Goal: Check status: Check status

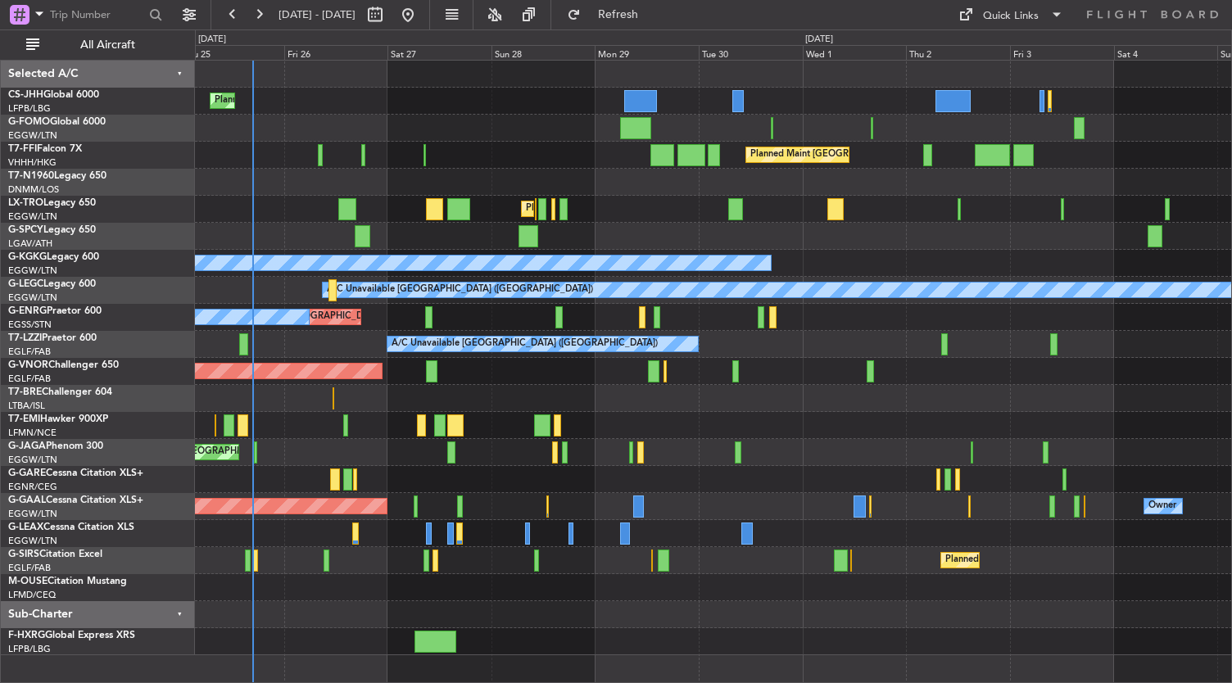
click at [408, 400] on div "Planned Maint [GEOGRAPHIC_DATA] ([GEOGRAPHIC_DATA]) Planned Maint [GEOGRAPHIC_D…" at bounding box center [713, 358] width 1037 height 595
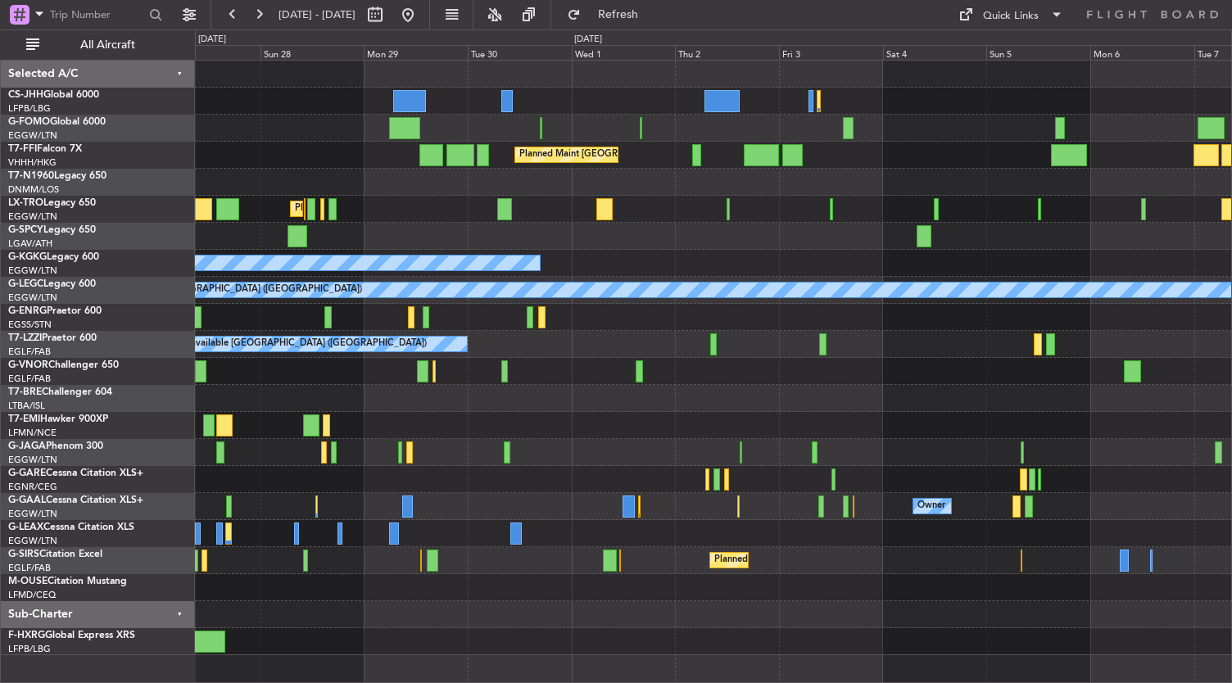
click at [549, 387] on div "Planned Maint [GEOGRAPHIC_DATA] ([GEOGRAPHIC_DATA]) Planned Maint [GEOGRAPHIC_D…" at bounding box center [713, 358] width 1037 height 595
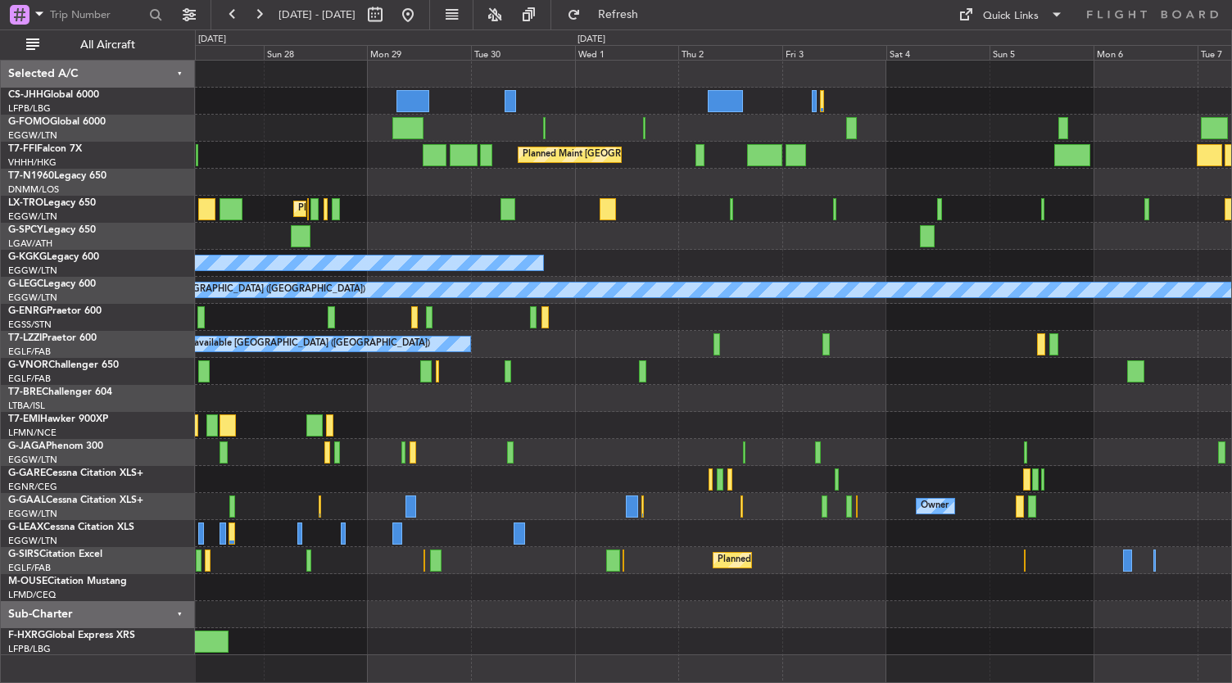
click at [1079, 437] on div "Planned Maint [GEOGRAPHIC_DATA] ([GEOGRAPHIC_DATA]) Planned Maint [GEOGRAPHIC_D…" at bounding box center [713, 358] width 1037 height 595
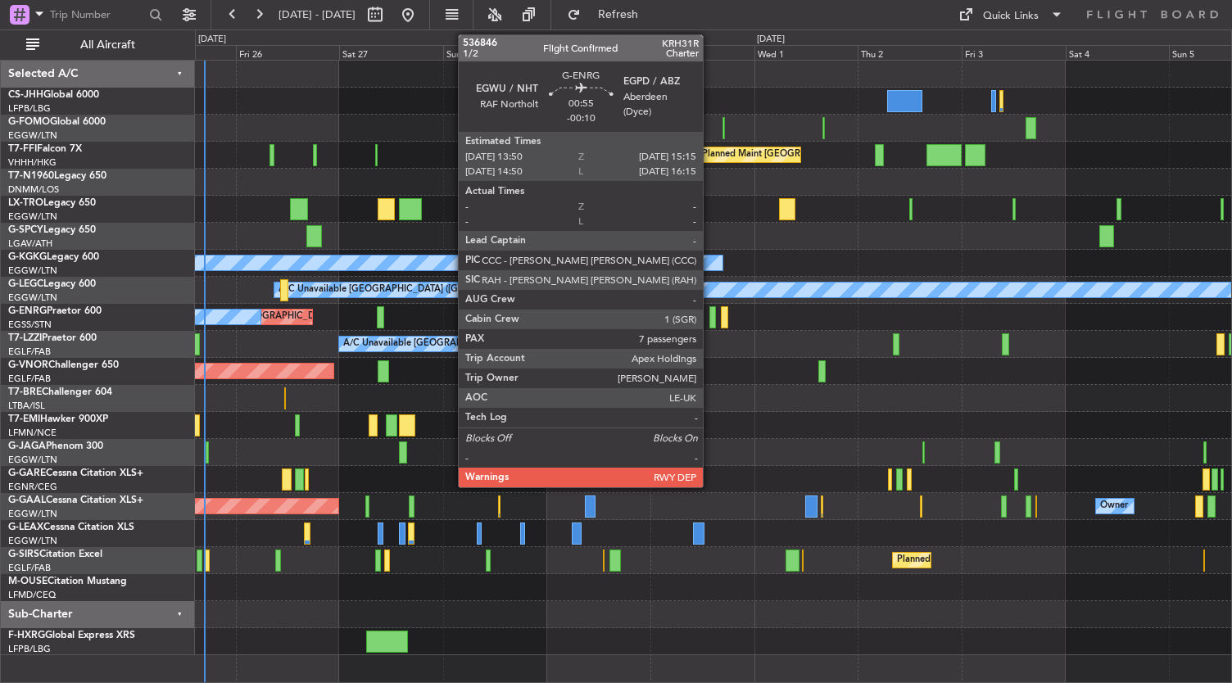
click at [711, 319] on div at bounding box center [712, 317] width 7 height 22
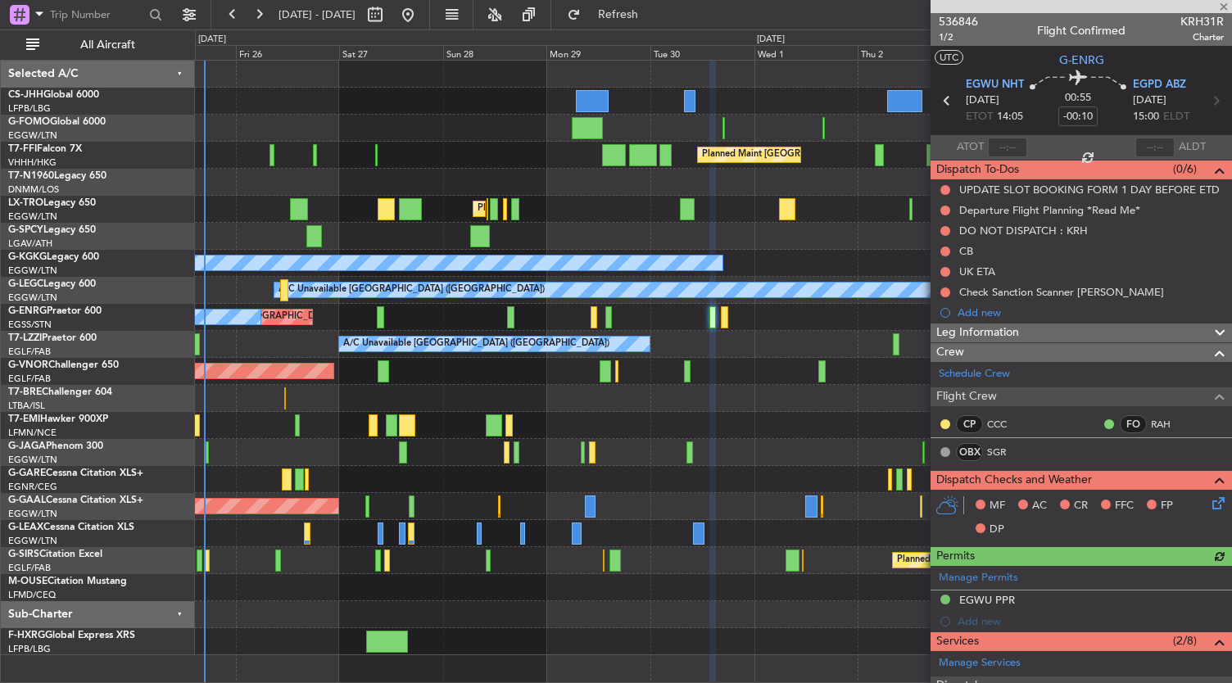
click at [978, 24] on div "536846 1/2 Flight Confirmed KRH31R Charter" at bounding box center [1080, 29] width 301 height 33
click at [968, 20] on span "536846" at bounding box center [958, 21] width 39 height 17
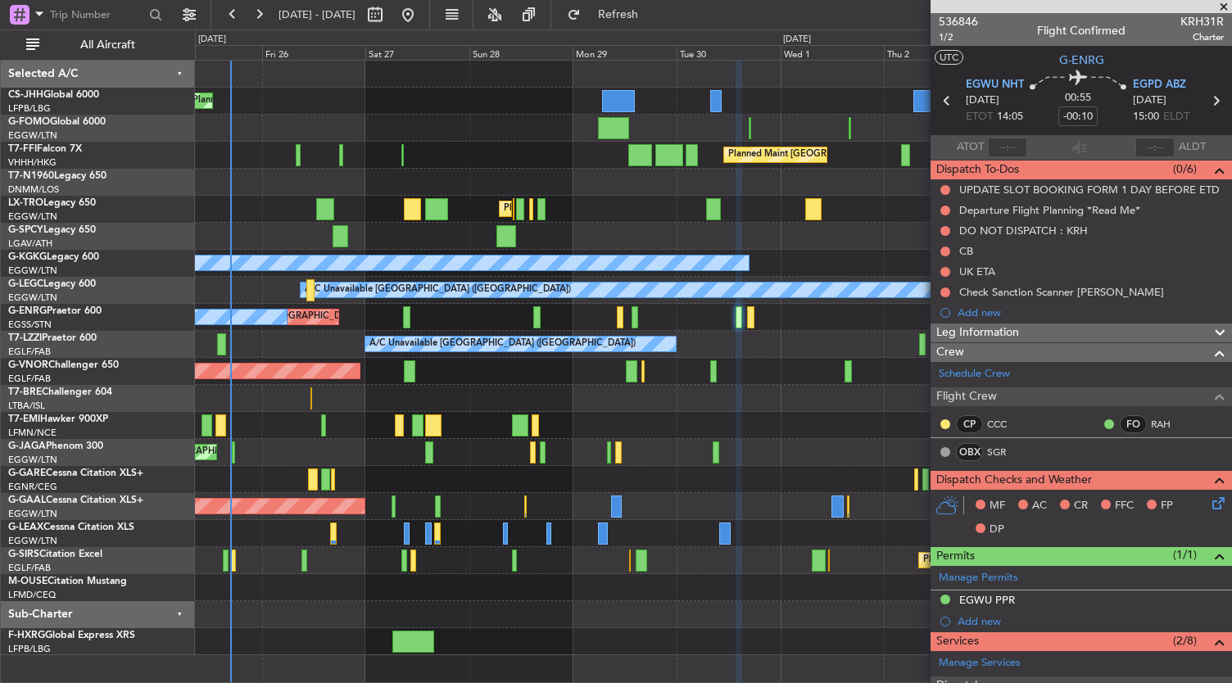
click at [636, 363] on div "Planned Maint Paris (Le Bourget) Planned Maint London (Luton) Planned Maint Bei…" at bounding box center [713, 358] width 1037 height 595
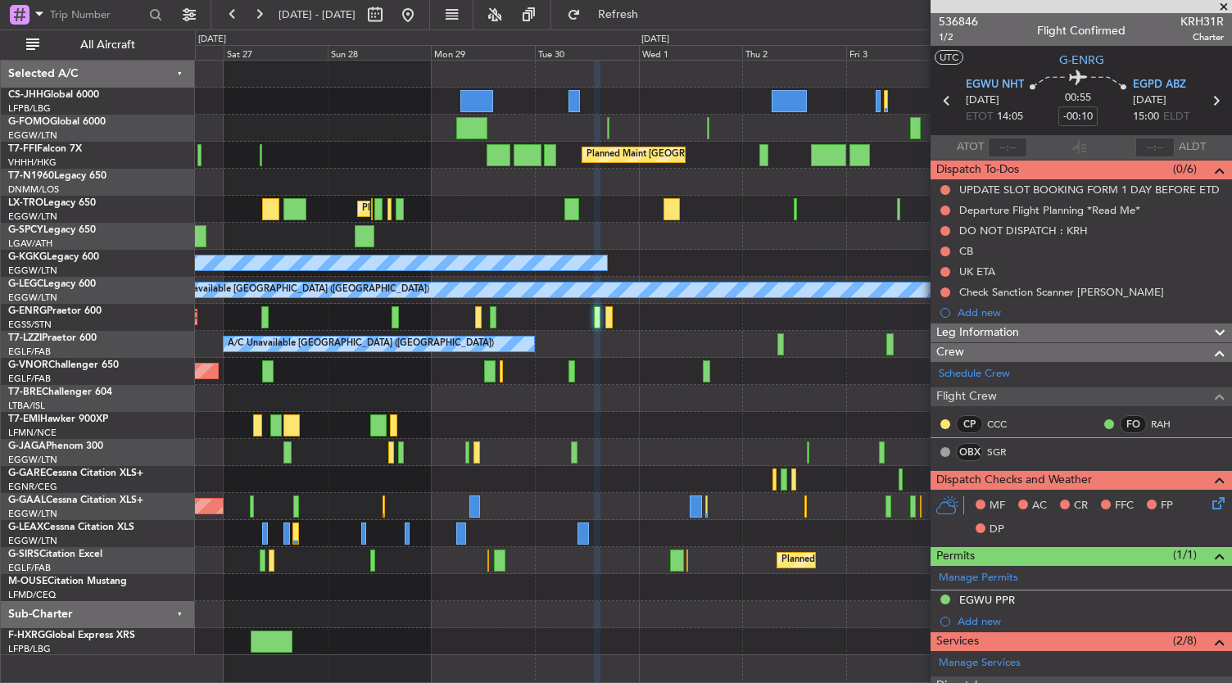
click at [690, 216] on div "Planned Maint Paris (Le Bourget) Planned Maint London (Luton) Planned Maint Bei…" at bounding box center [713, 358] width 1037 height 595
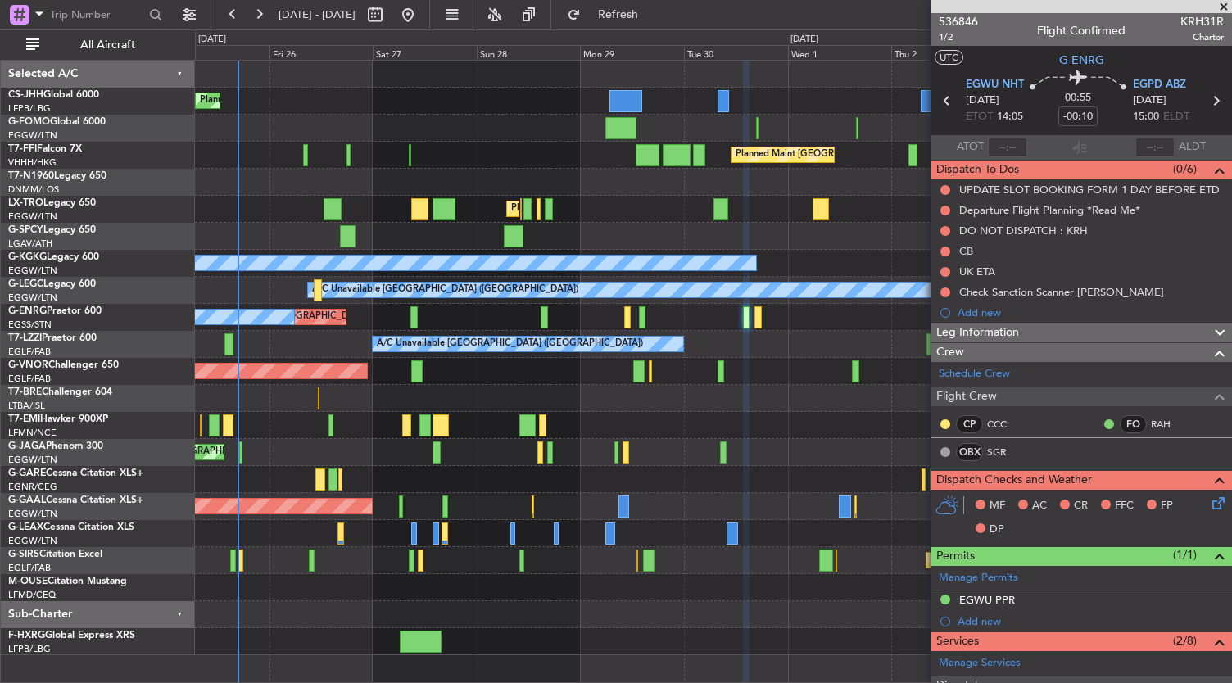
click at [795, 275] on div "Planned Maint Paris (Le Bourget) Planned Maint London (Luton) Planned Maint Bei…" at bounding box center [713, 358] width 1037 height 595
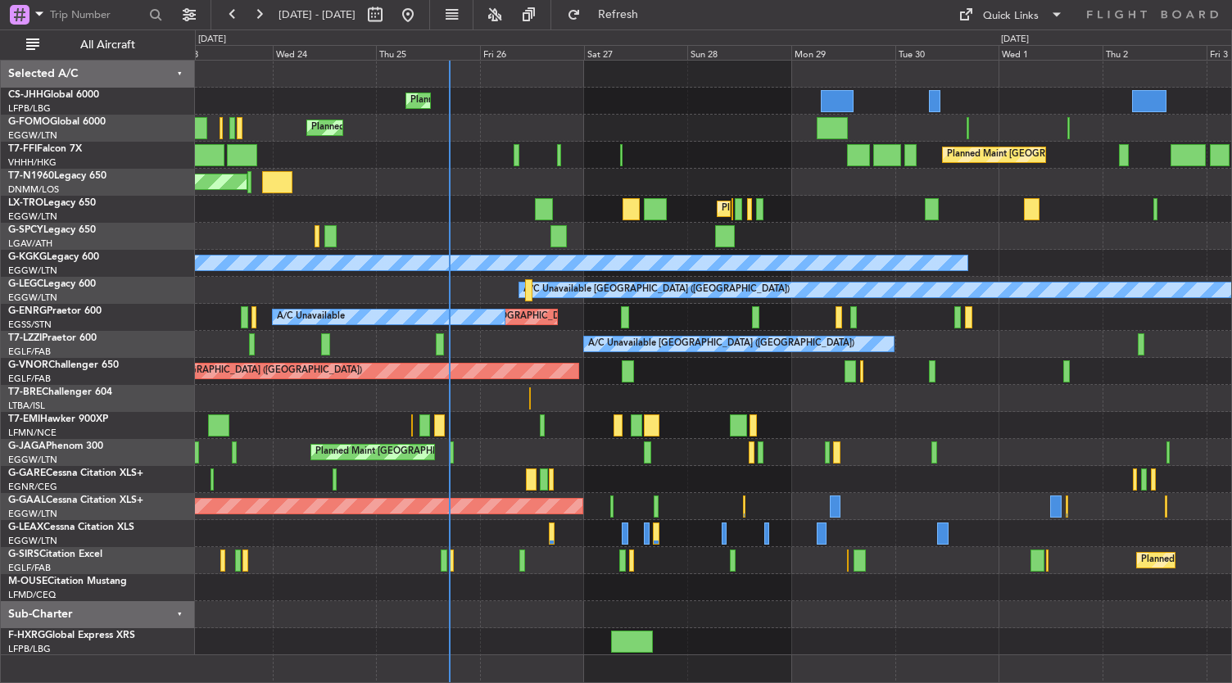
click at [916, 493] on div "Planned Maint Dusseldorf Owner" at bounding box center [713, 506] width 1037 height 27
click at [531, 604] on div at bounding box center [713, 614] width 1037 height 27
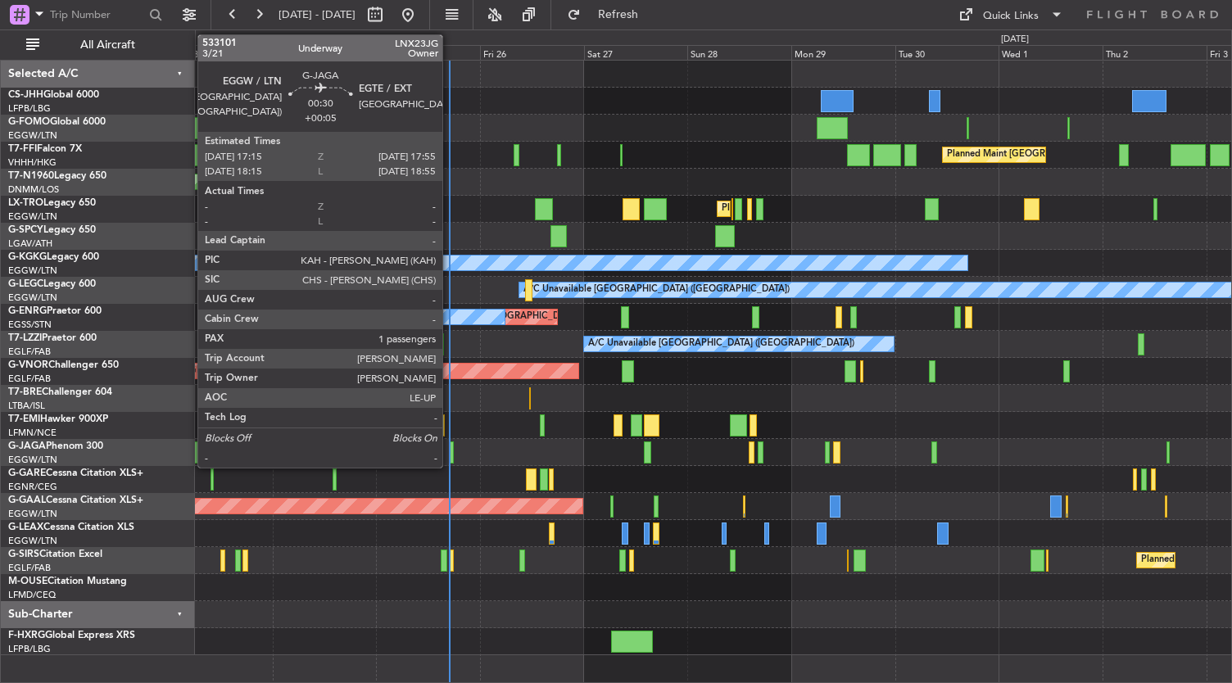
click at [450, 454] on div at bounding box center [451, 452] width 3 height 22
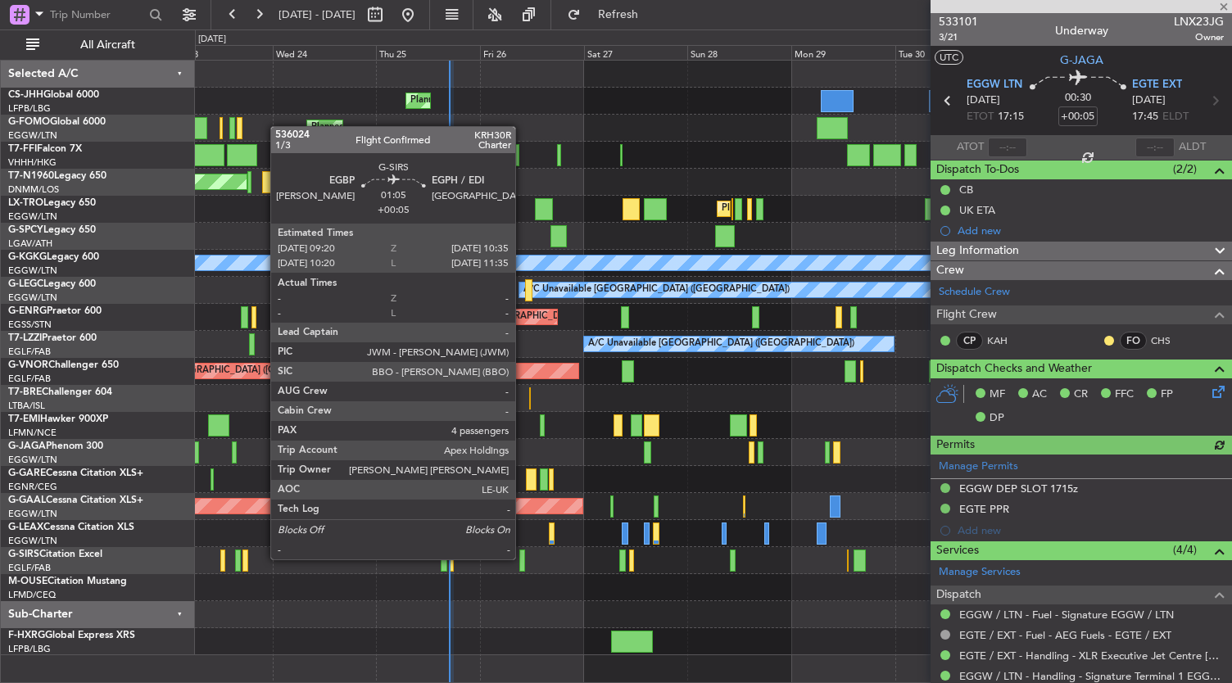
click at [523, 558] on div at bounding box center [522, 561] width 6 height 22
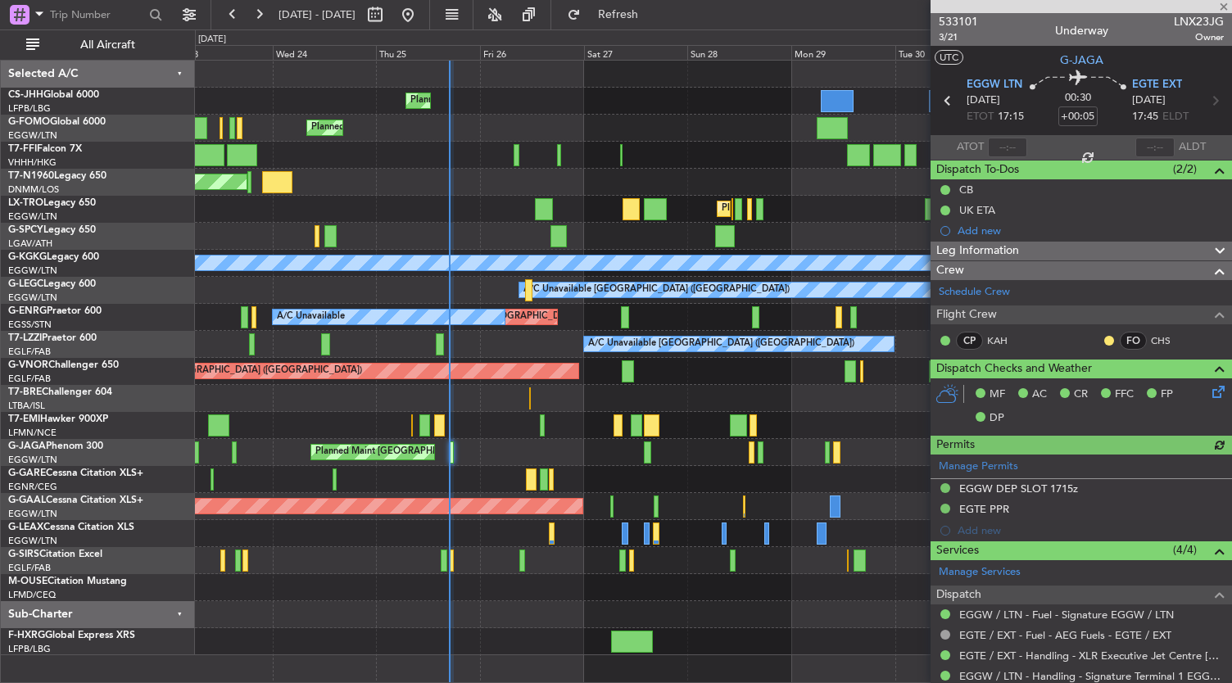
type input "4"
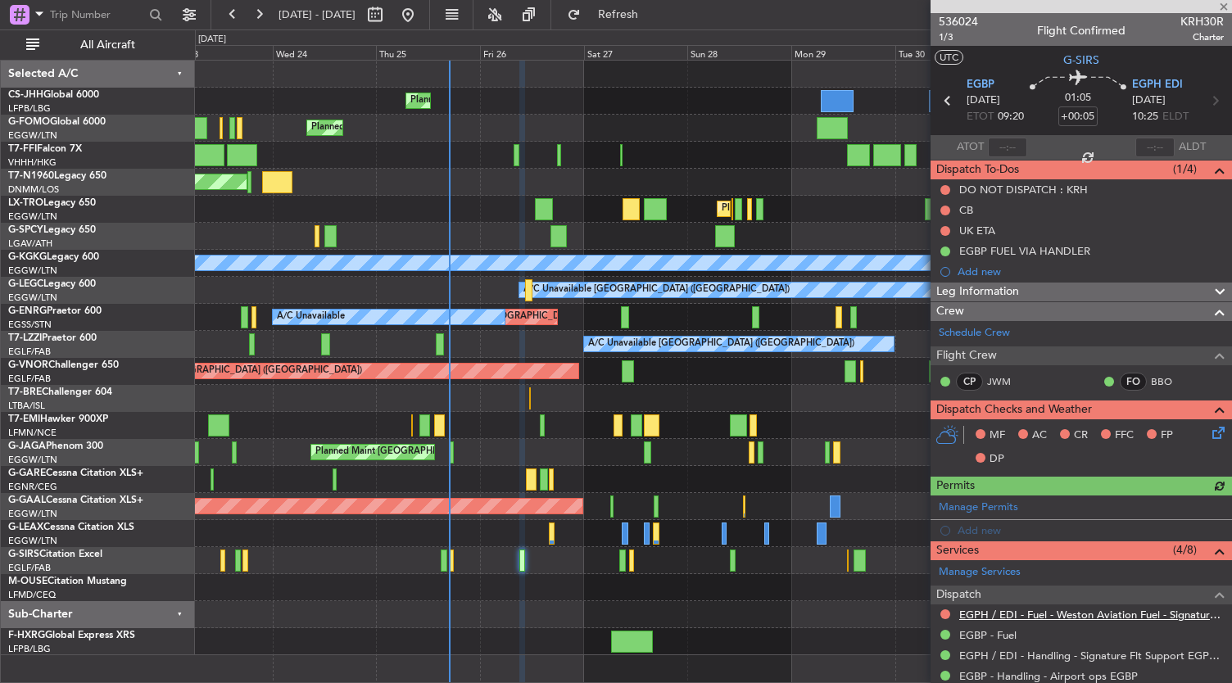
scroll to position [206, 0]
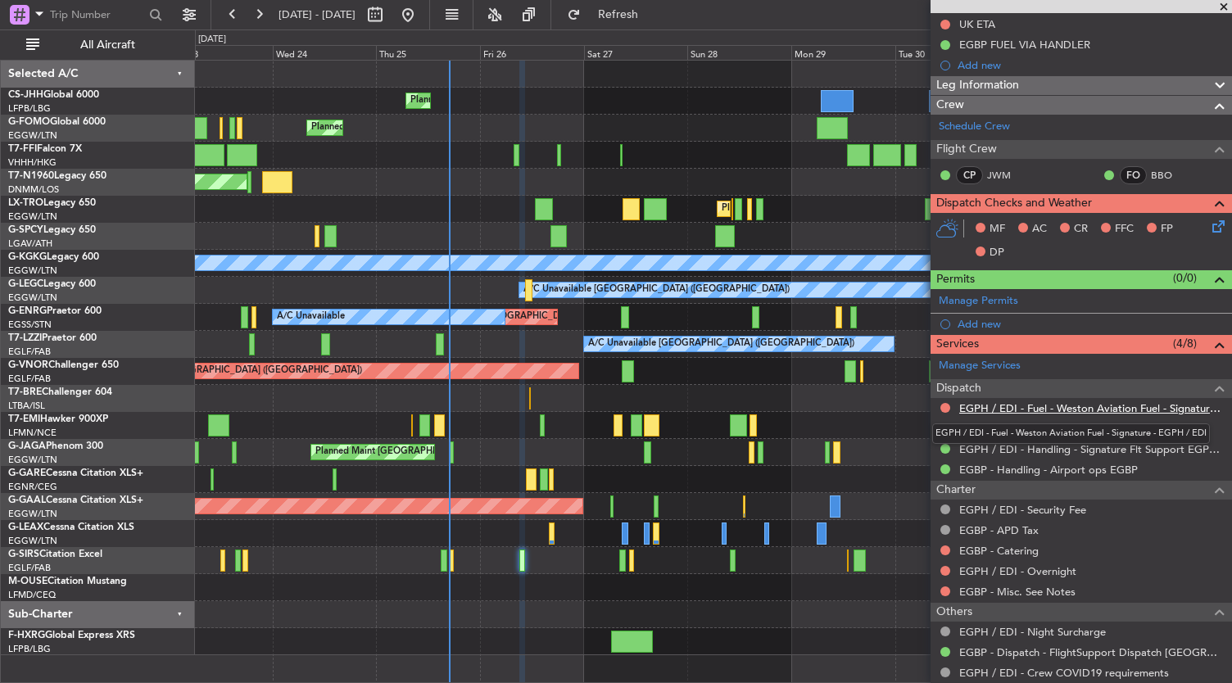
click at [1032, 407] on link "EGPH / EDI - Fuel - Weston Aviation Fuel - Signature - EGPH / EDI" at bounding box center [1091, 408] width 265 height 14
click at [994, 86] on span "Leg Information" at bounding box center [977, 85] width 83 height 19
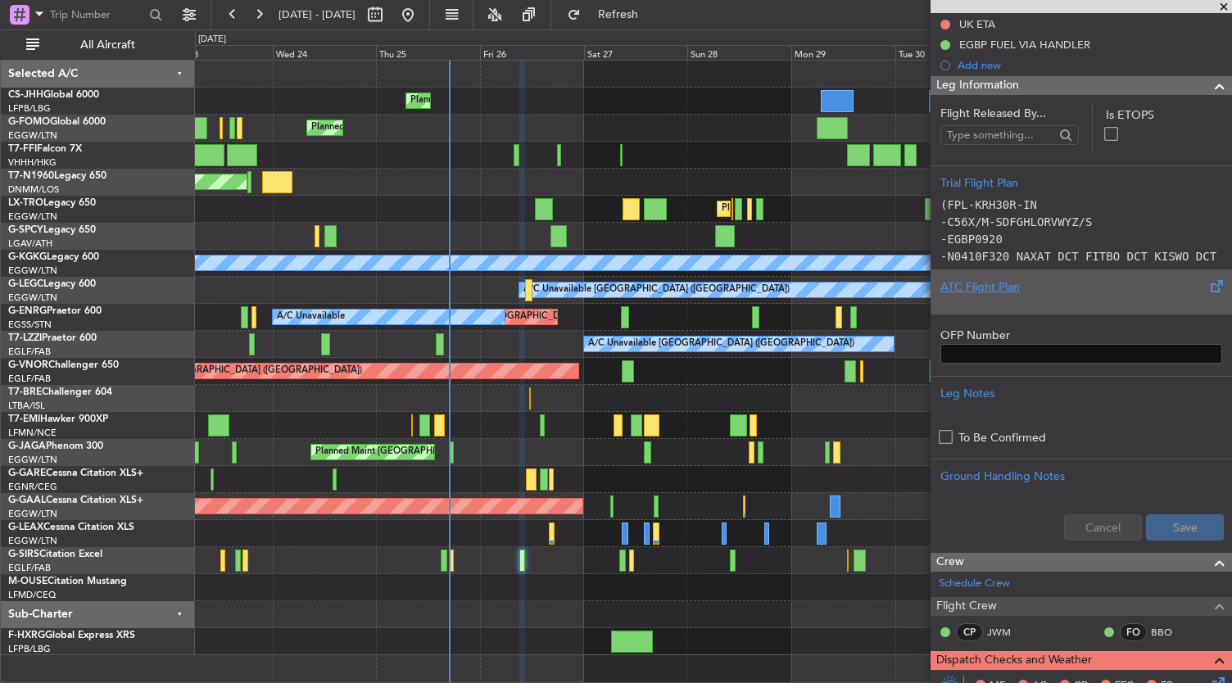
click at [1026, 309] on div "ATC Flight Plan" at bounding box center [1080, 291] width 301 height 44
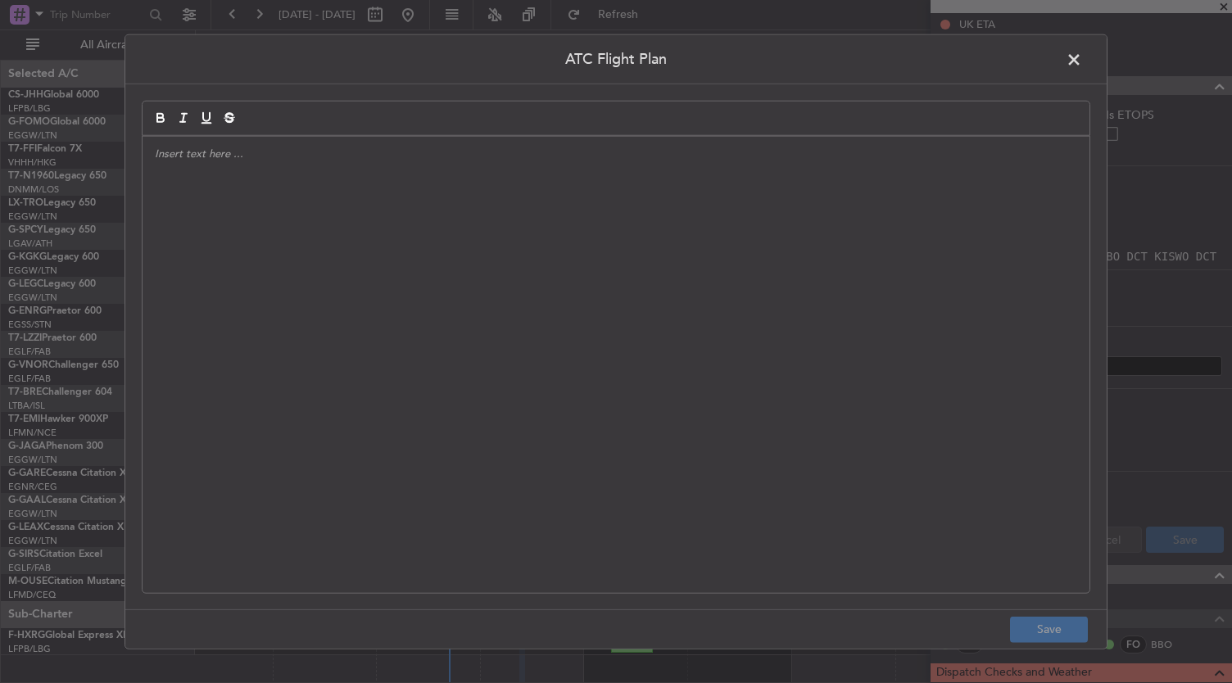
click at [771, 265] on div at bounding box center [615, 365] width 947 height 456
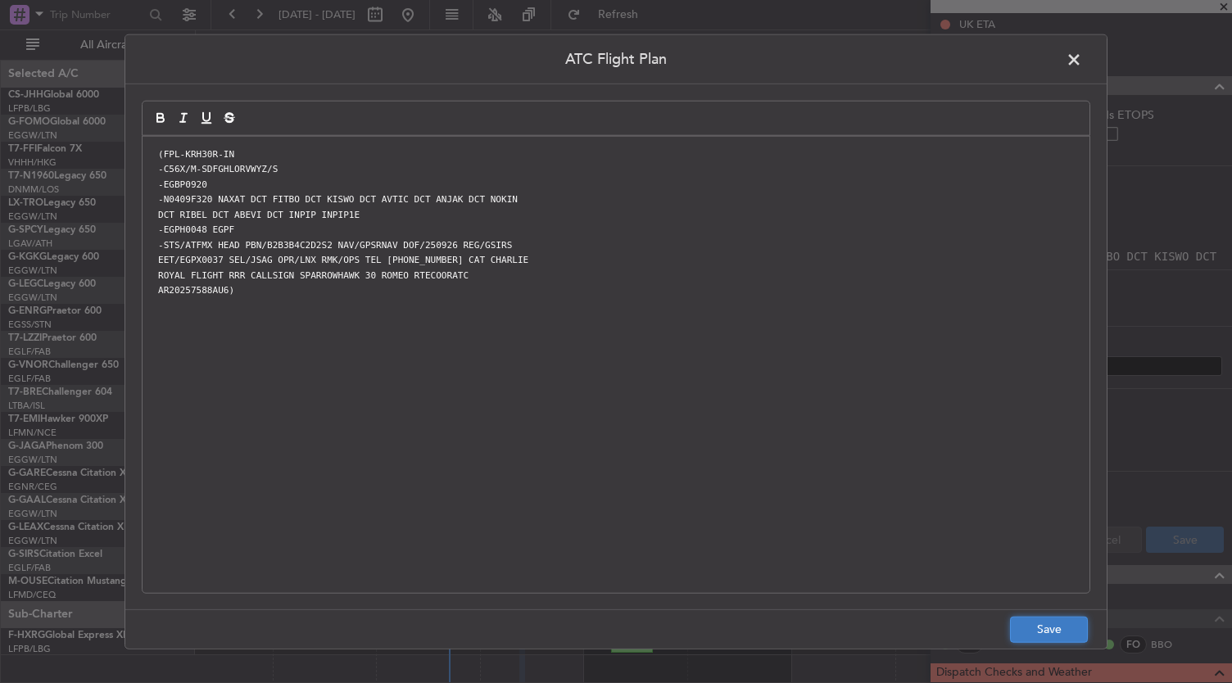
click at [1065, 630] on button "Save" at bounding box center [1049, 629] width 78 height 26
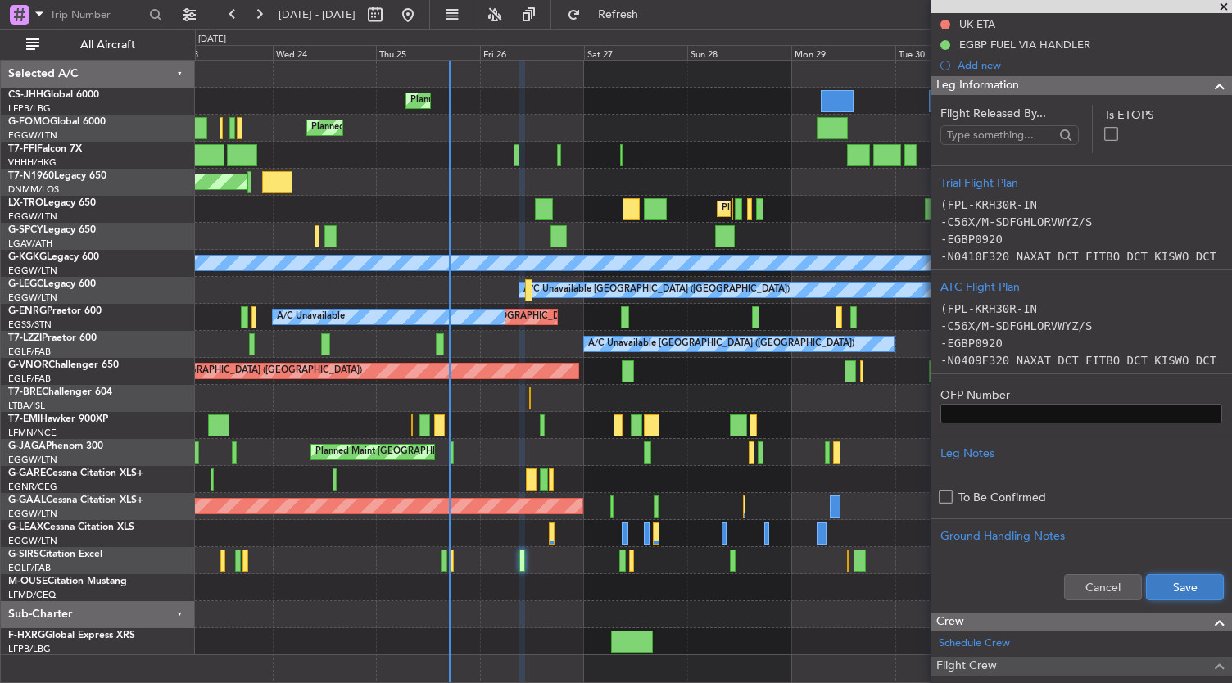
click at [1174, 589] on button "Save" at bounding box center [1185, 587] width 78 height 26
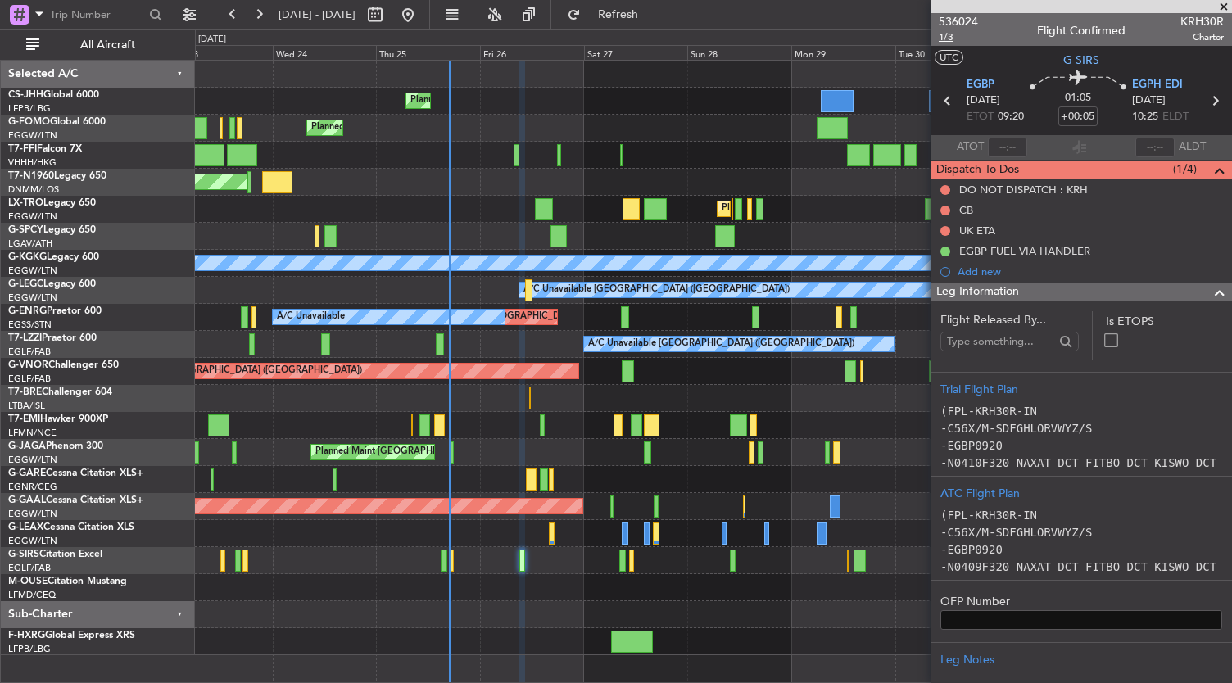
click at [948, 40] on span "1/3" at bounding box center [958, 37] width 39 height 14
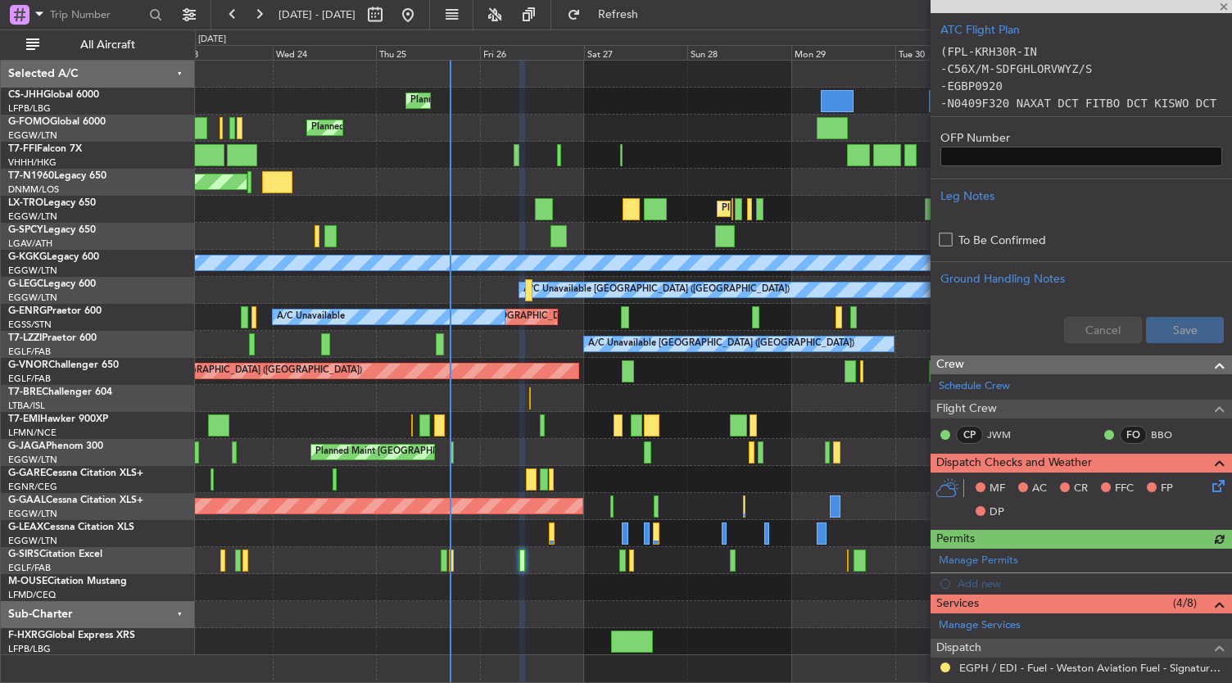
scroll to position [583, 0]
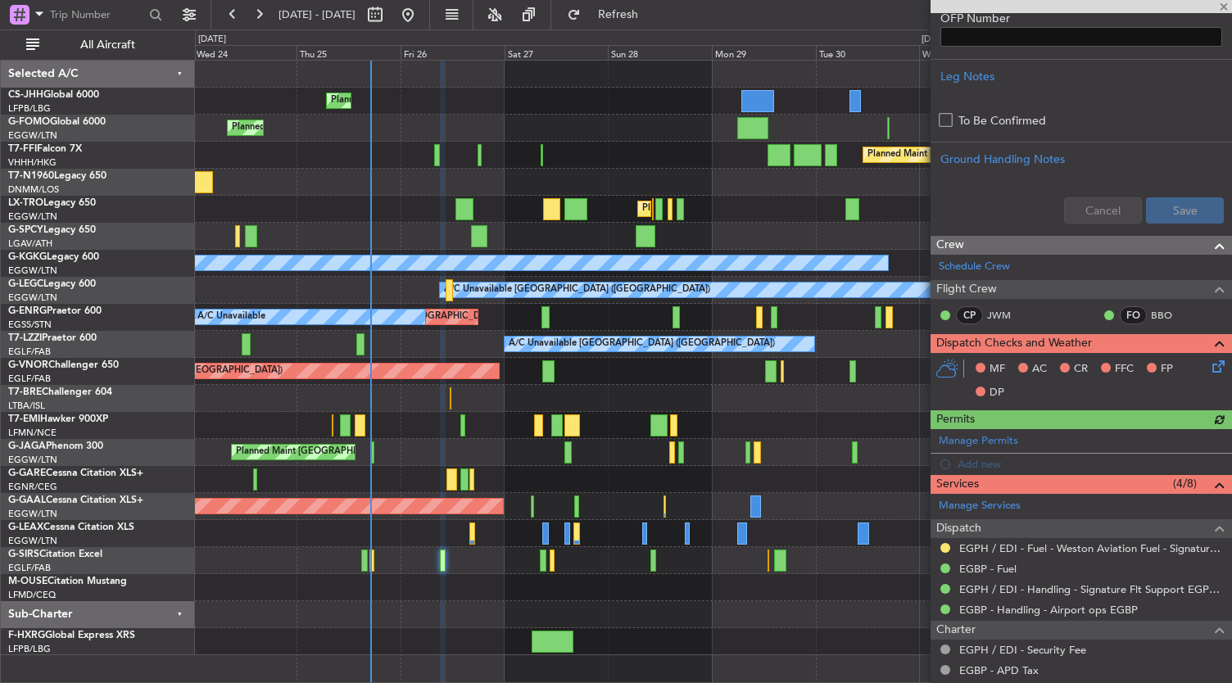
click at [699, 657] on div "Planned Maint Paris (Le Bourget) Planned Maint London (Luton) Planned Maint Bei…" at bounding box center [714, 372] width 1038 height 624
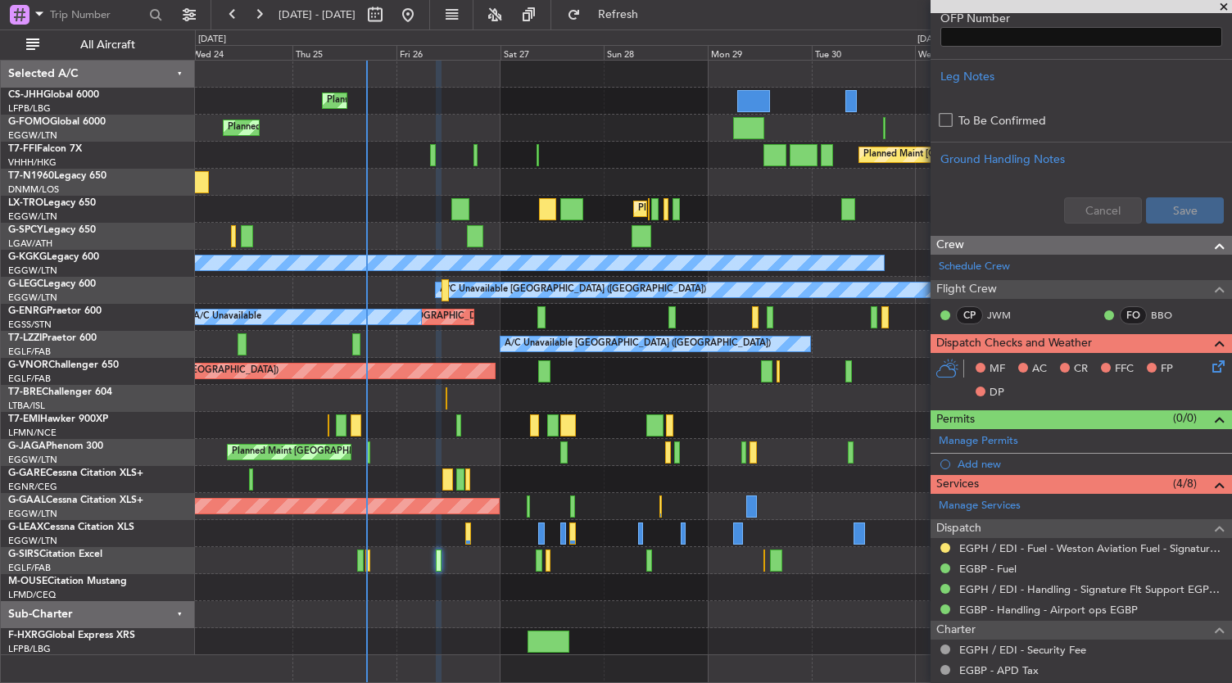
click at [679, 604] on div at bounding box center [713, 614] width 1037 height 27
click at [657, 142] on div "Planned Maint Beijing (Beijing Capital) Planned Maint Tianjin (Binhai)" at bounding box center [713, 155] width 1037 height 27
click at [585, 120] on div "Planned Maint [GEOGRAPHIC_DATA] ([GEOGRAPHIC_DATA])" at bounding box center [713, 128] width 1037 height 27
click at [507, 568] on div "Planned Maint [GEOGRAPHIC_DATA] ([GEOGRAPHIC_DATA])" at bounding box center [713, 560] width 1037 height 27
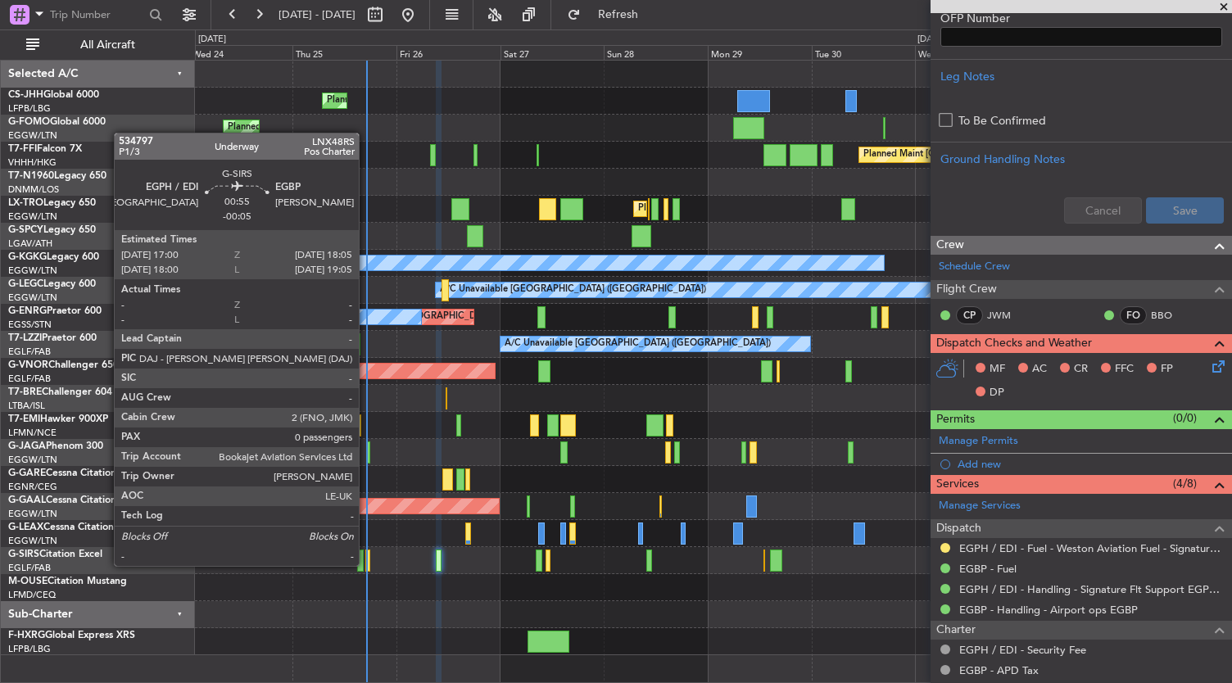
click at [367, 564] on div at bounding box center [367, 561] width 5 height 22
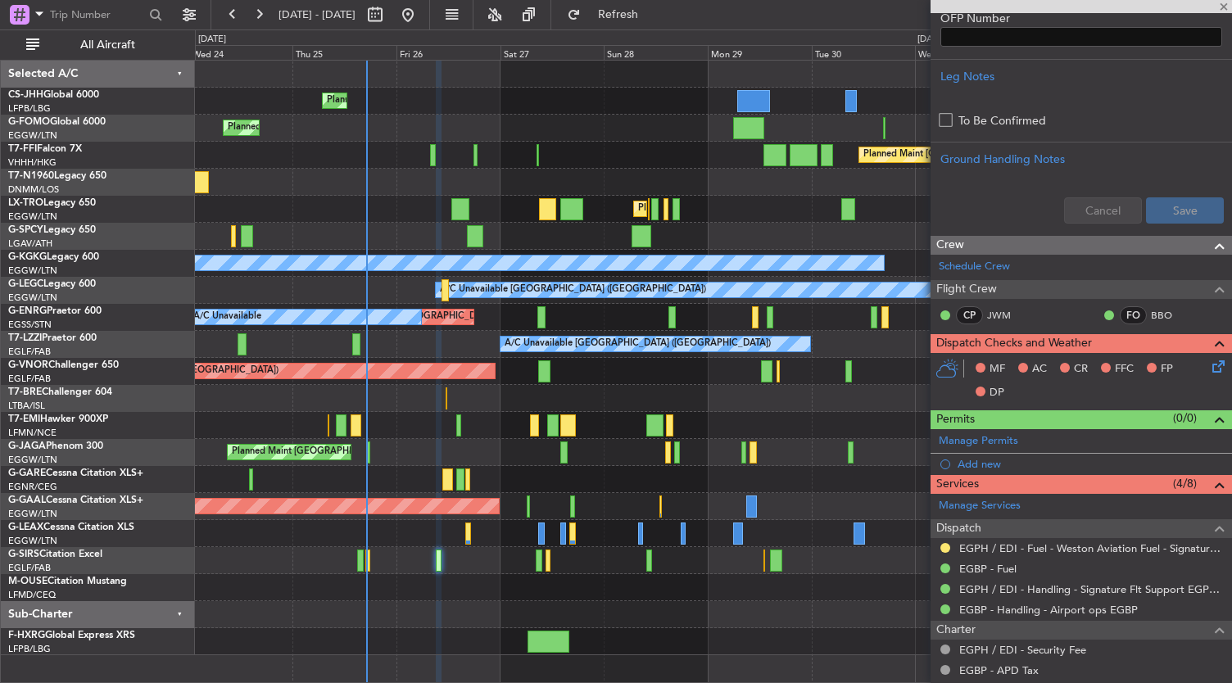
type input "-00:05"
type input "0"
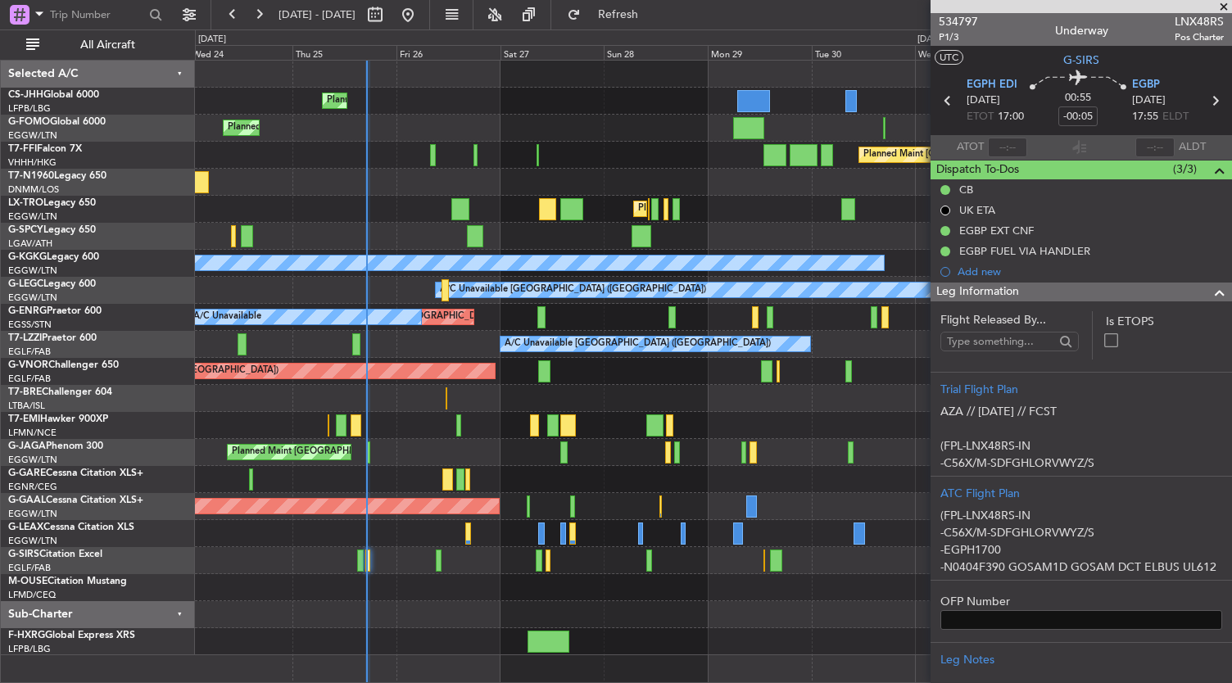
scroll to position [771, 0]
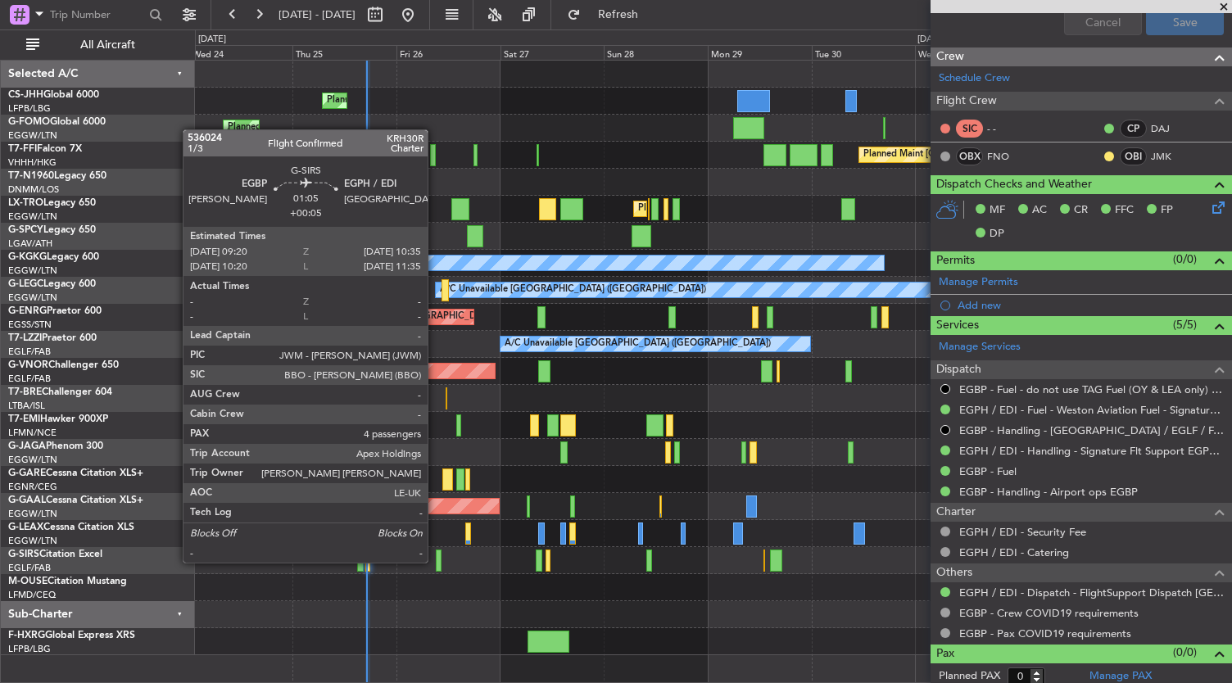
click at [436, 561] on div at bounding box center [439, 561] width 6 height 22
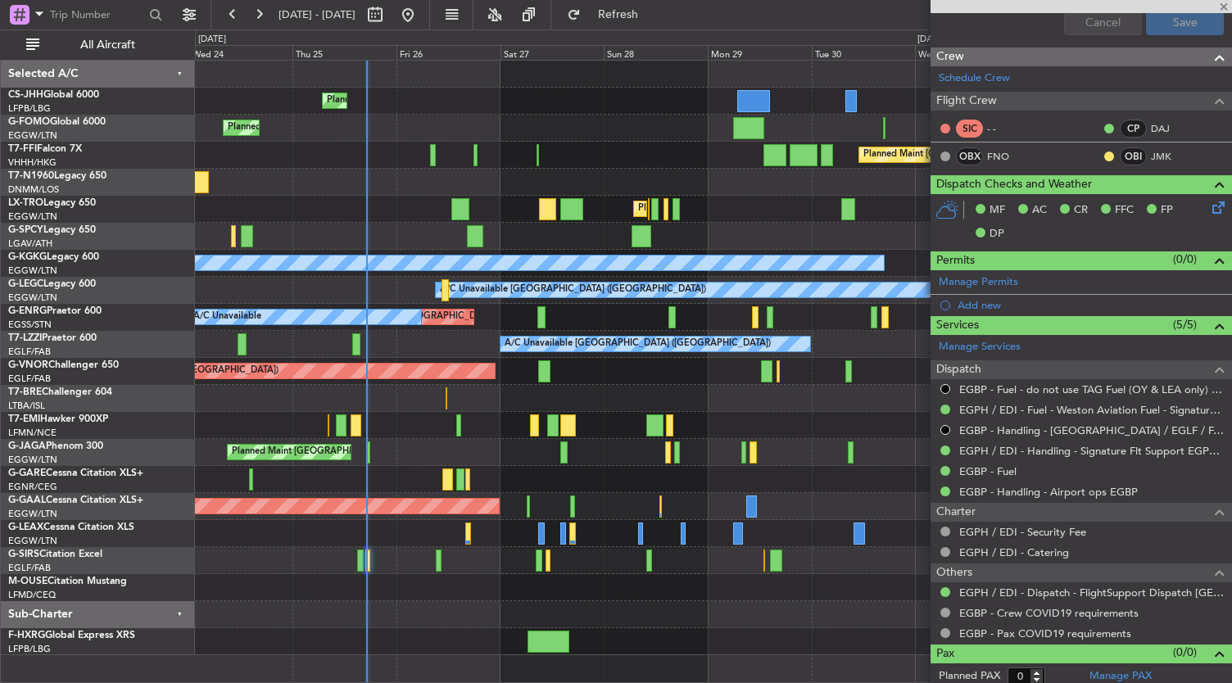
type input "+00:05"
type input "4"
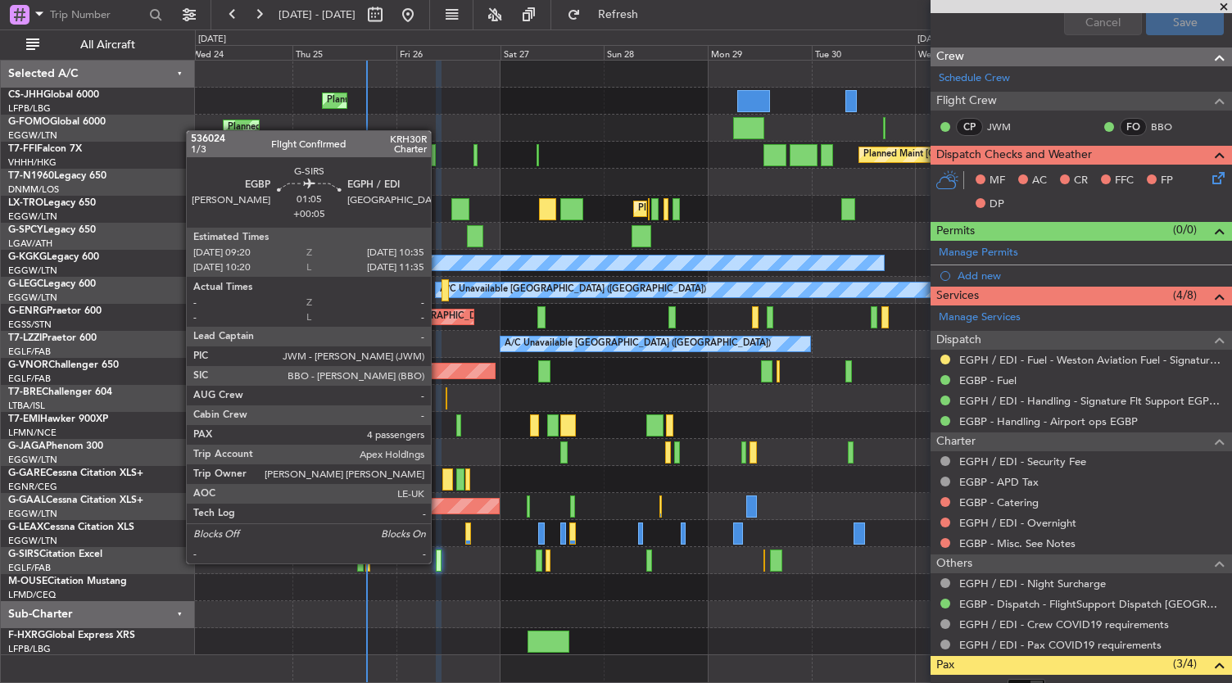
click at [439, 562] on div at bounding box center [439, 561] width 6 height 22
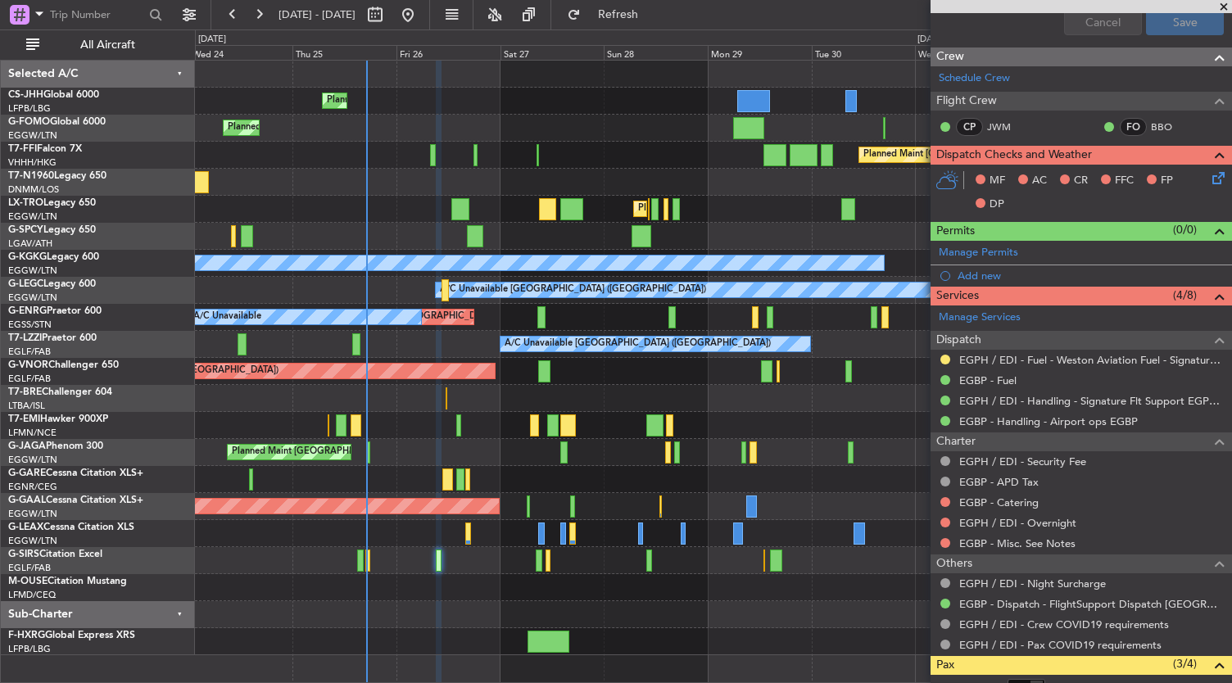
click at [595, 148] on div "Planned Maint Beijing (Beijing Capital) Planned Maint Tianjin (Binhai)" at bounding box center [713, 155] width 1037 height 27
click at [482, 439] on div "Planned Maint [GEOGRAPHIC_DATA] ([GEOGRAPHIC_DATA])" at bounding box center [713, 452] width 1037 height 27
